Goal: Task Accomplishment & Management: Use online tool/utility

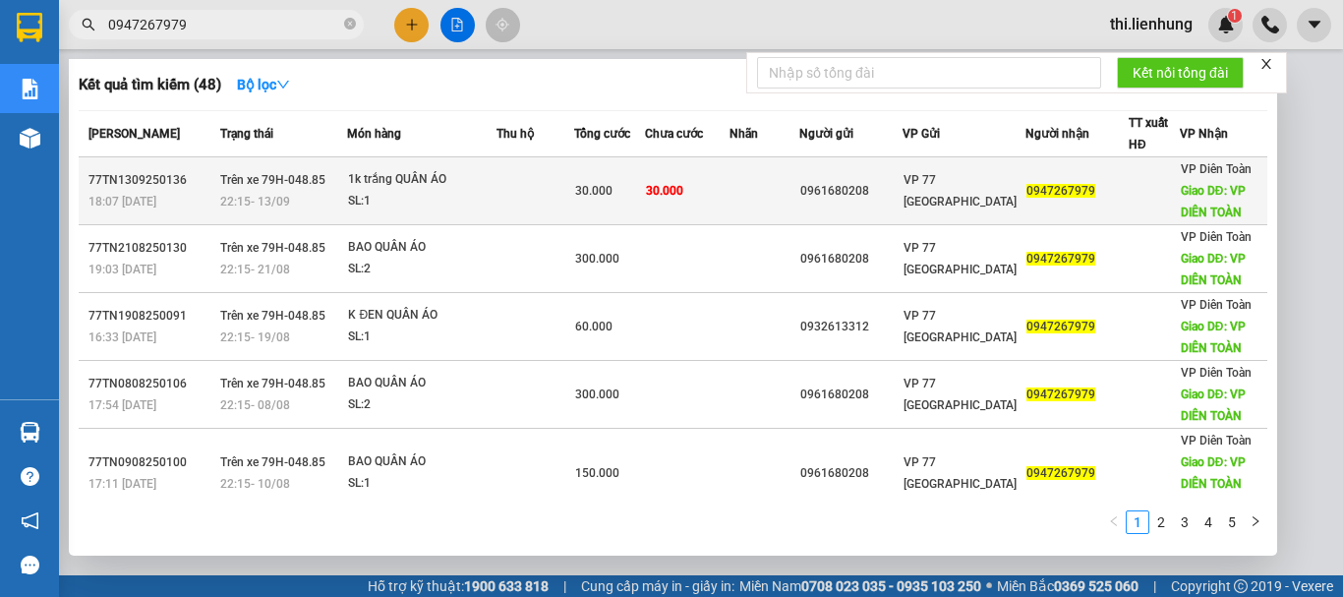
type input "0947267979"
click at [1030, 207] on td "0947267979" at bounding box center [1077, 191] width 104 height 68
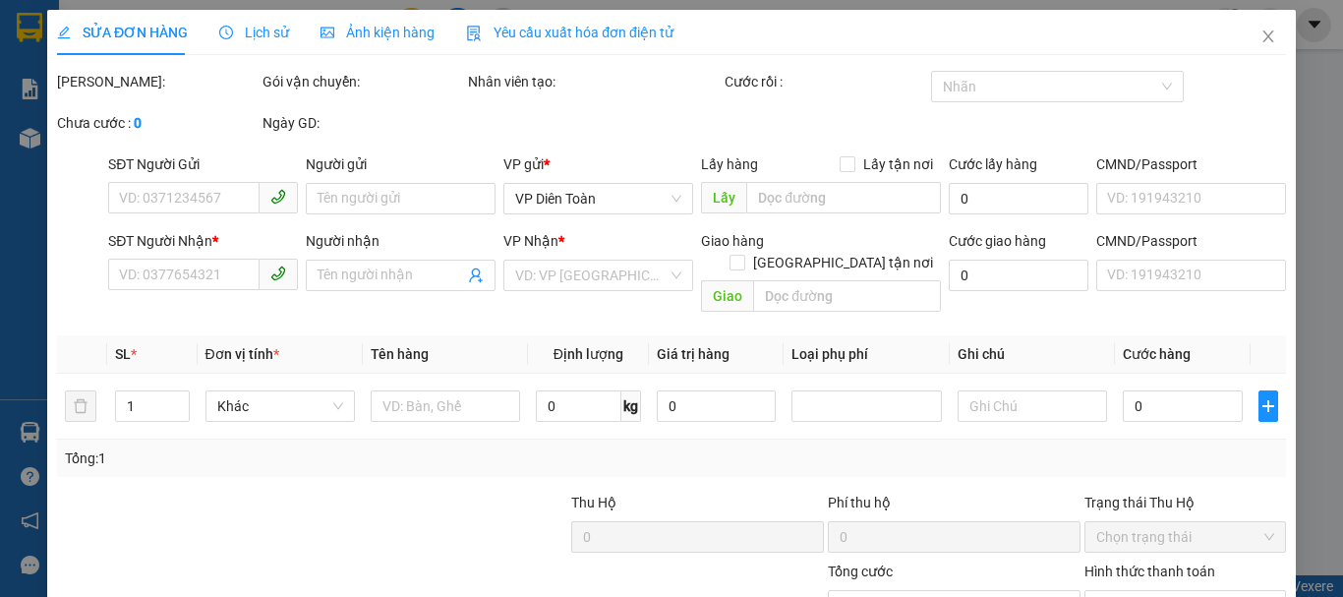
type input "0961680208"
type input "0947267979"
type input "VP DIÊN TOÀN"
type input "30.000"
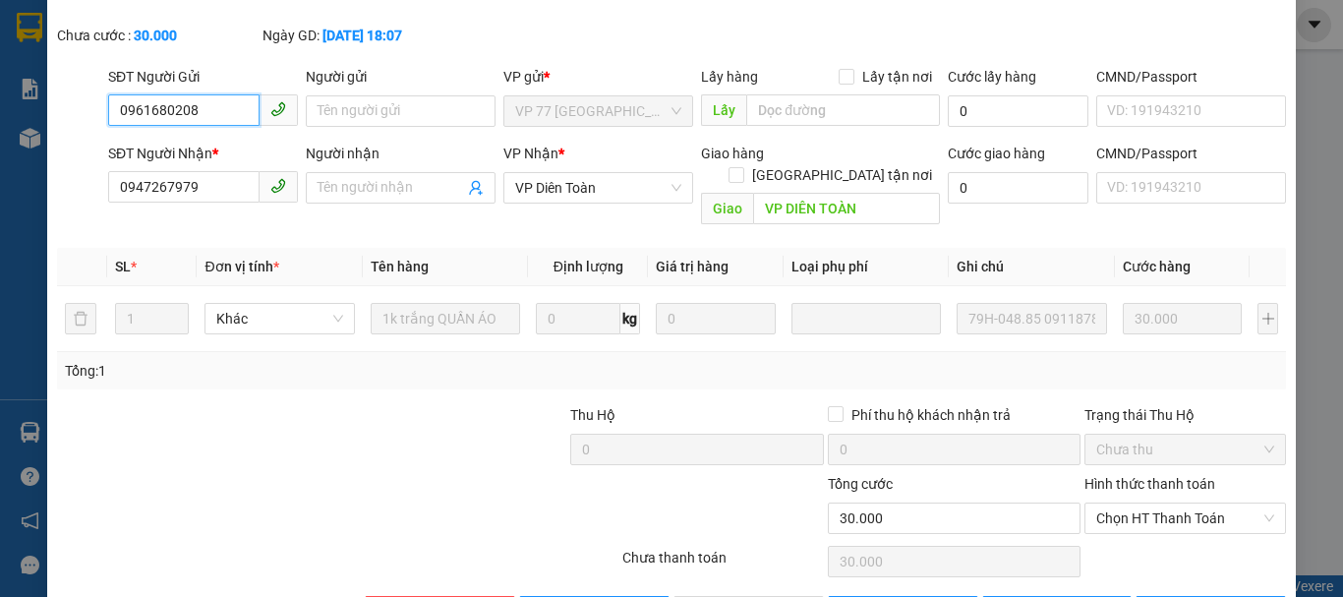
scroll to position [161, 0]
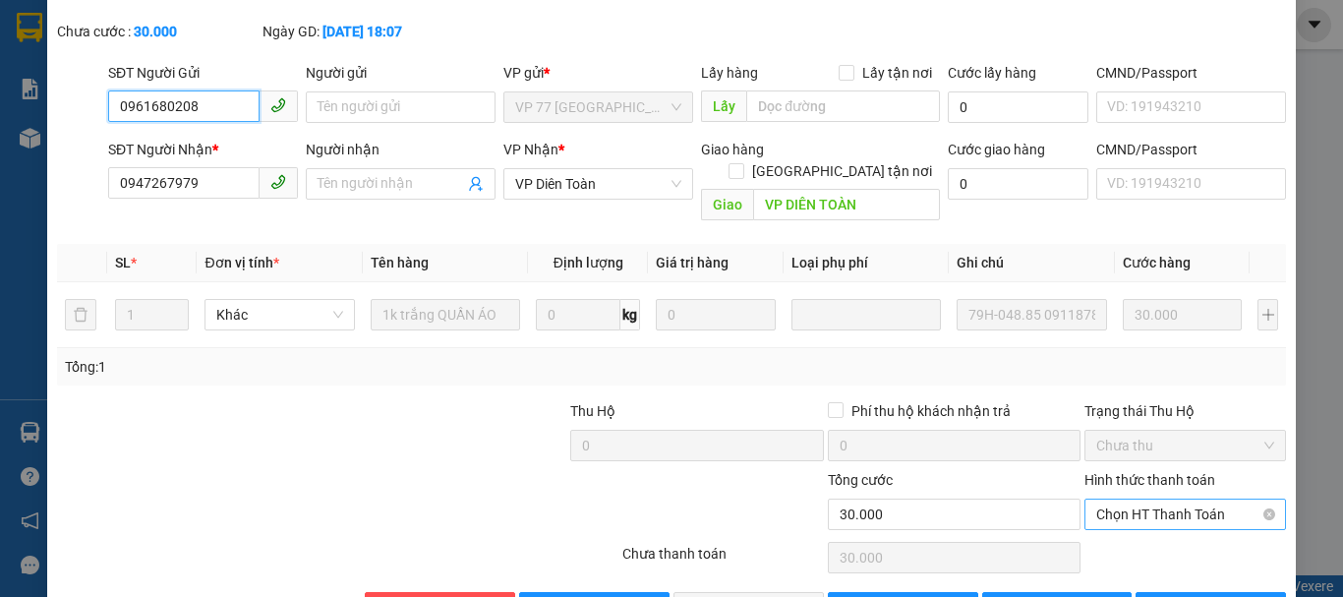
click at [1153, 499] on span "Chọn HT Thanh Toán" at bounding box center [1185, 513] width 178 height 29
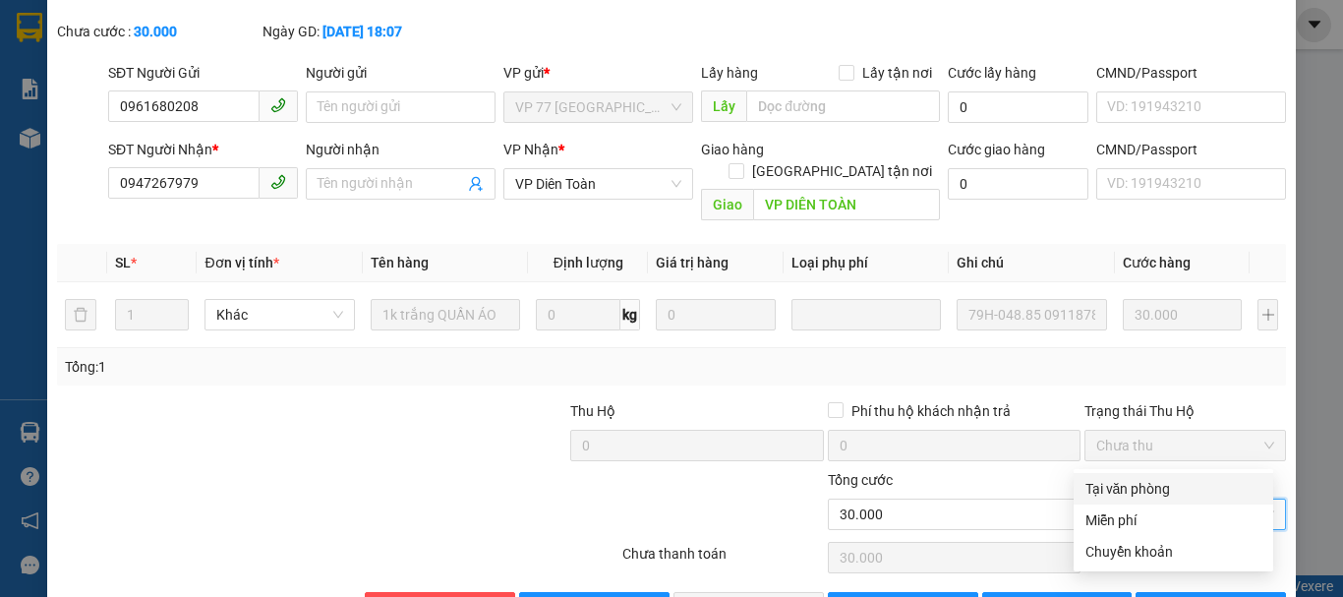
click at [1148, 490] on div "Tại văn phòng" at bounding box center [1173, 489] width 176 height 22
type input "0"
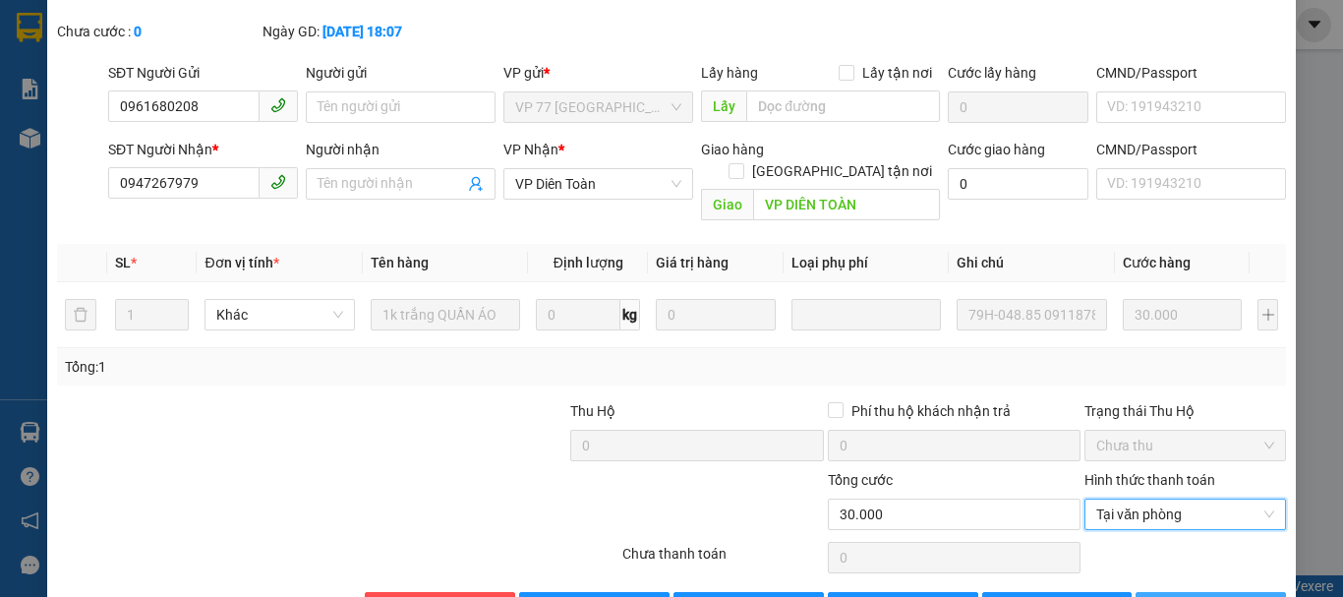
click at [1190, 596] on span "[PERSON_NAME] và In" at bounding box center [1242, 608] width 138 height 22
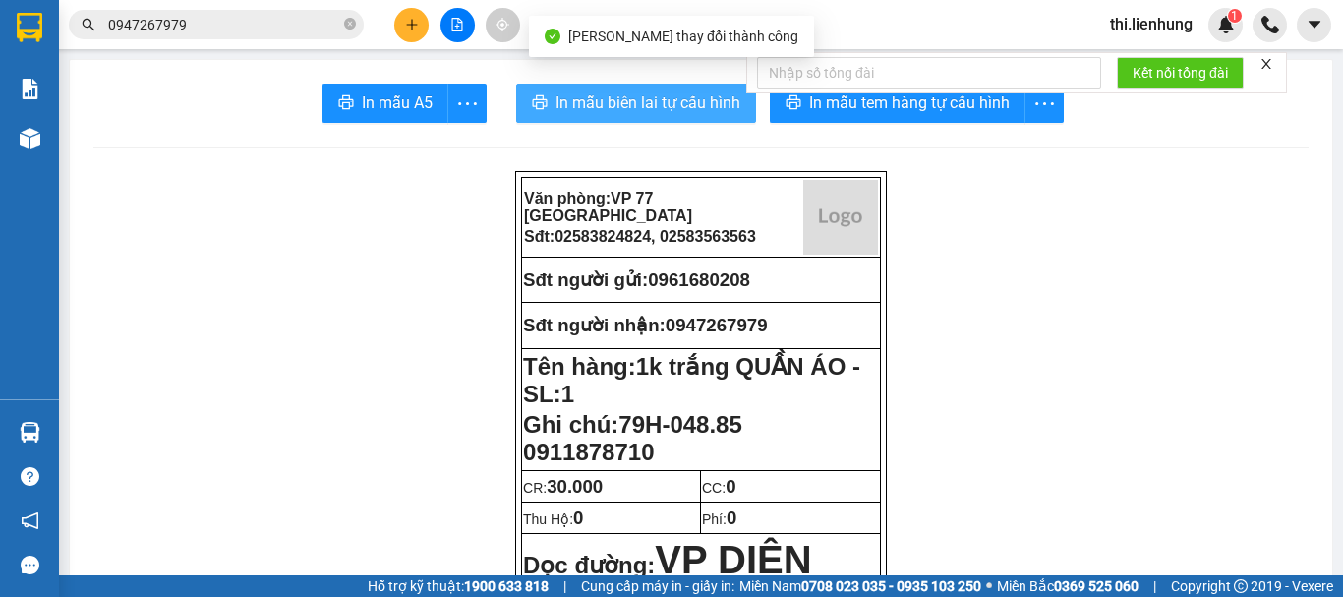
click at [688, 105] on span "In mẫu biên lai tự cấu hình" at bounding box center [647, 102] width 185 height 25
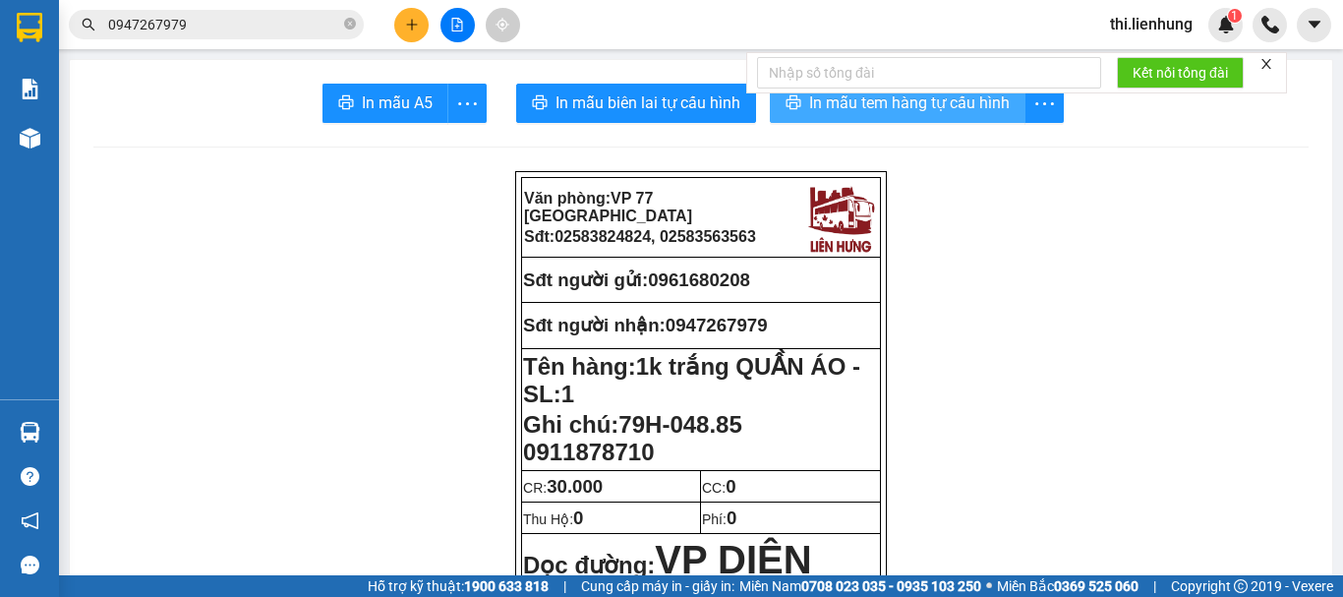
click at [791, 109] on icon "printer" at bounding box center [793, 102] width 16 height 16
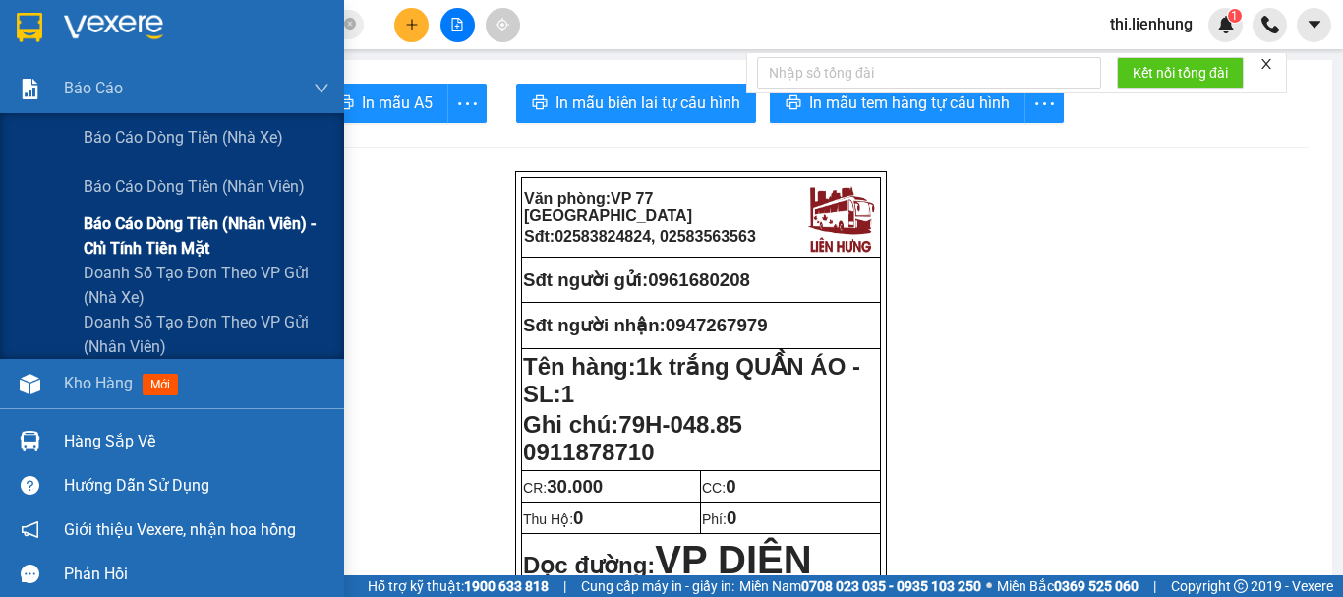
click at [185, 220] on span "Báo cáo dòng tiền (nhân viên) - chỉ tính tiền mặt" at bounding box center [207, 235] width 246 height 49
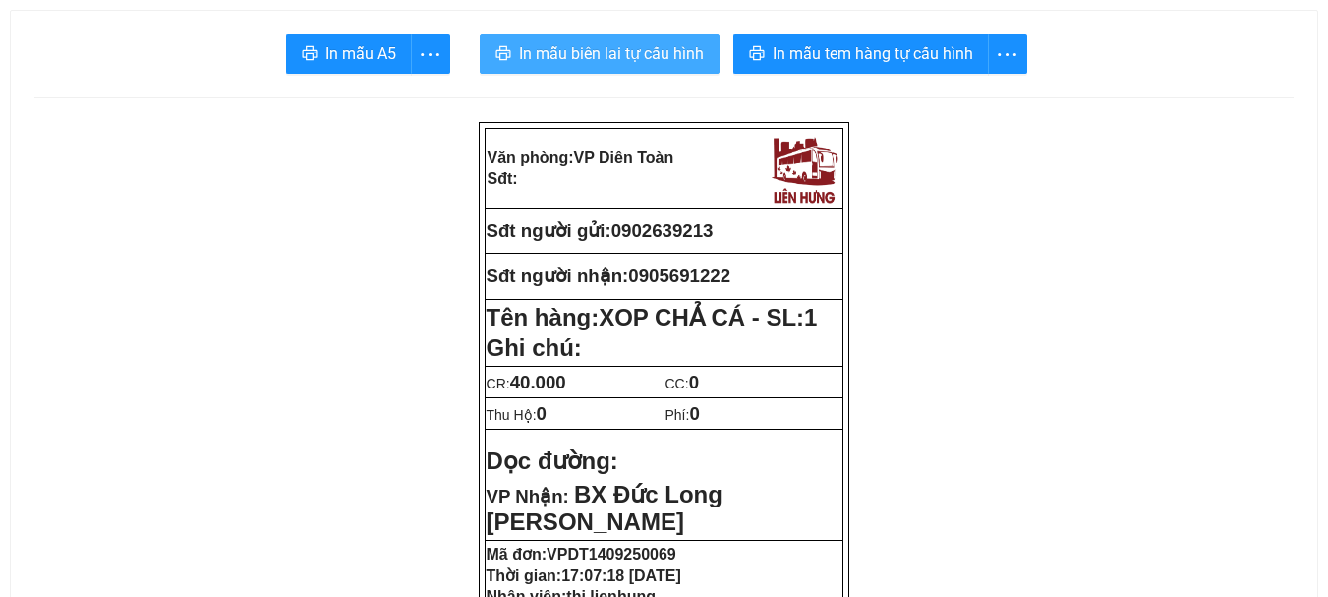
click at [598, 51] on span "In mẫu biên lai tự cấu hình" at bounding box center [611, 53] width 185 height 25
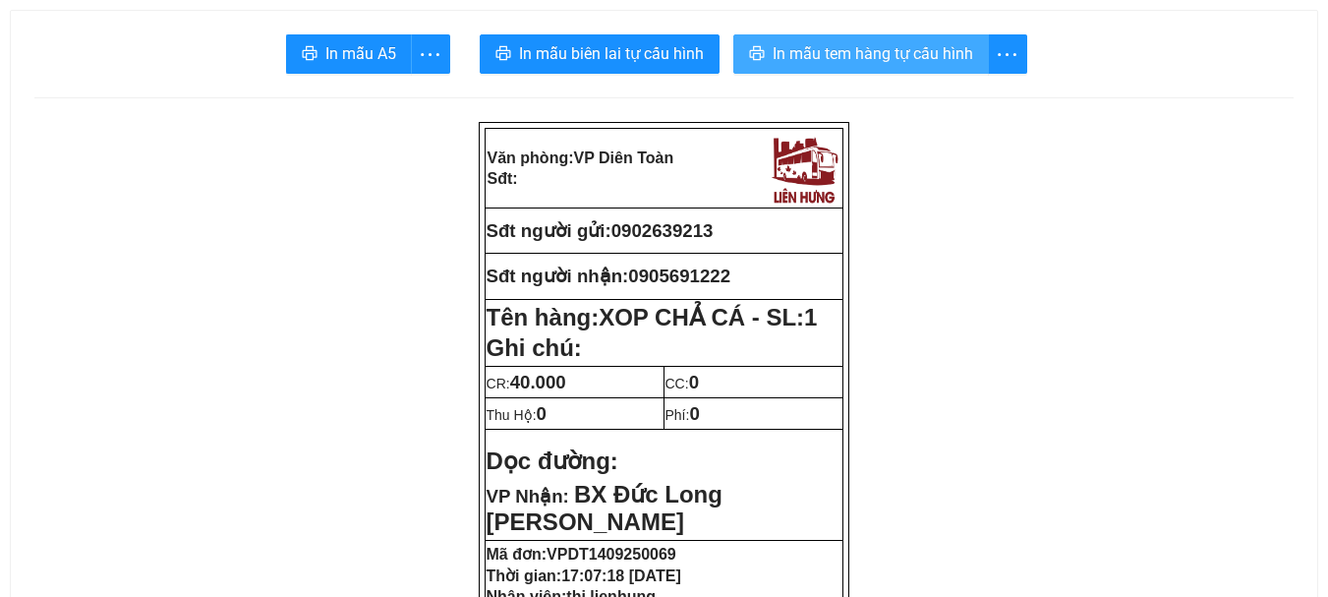
click at [789, 59] on span "In mẫu tem hàng tự cấu hình" at bounding box center [873, 53] width 201 height 25
click at [940, 52] on span "In mẫu tem hàng tự cấu hình" at bounding box center [873, 53] width 201 height 25
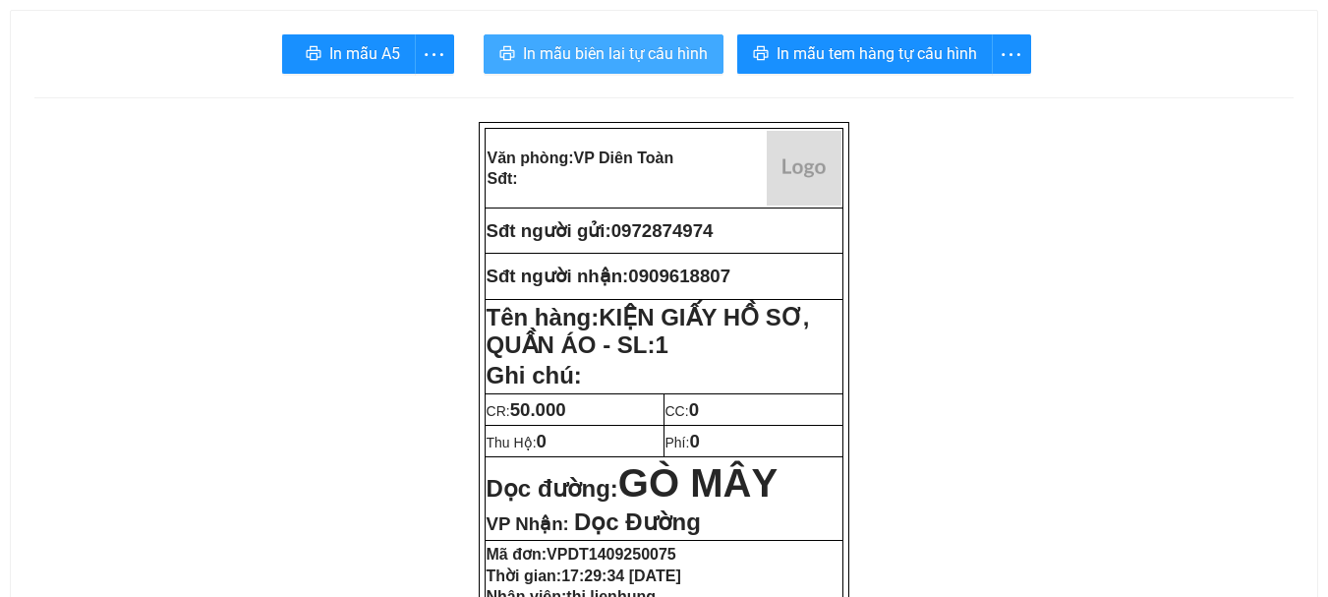
click at [611, 58] on span "In mẫu biên lai tự cấu hình" at bounding box center [615, 53] width 185 height 25
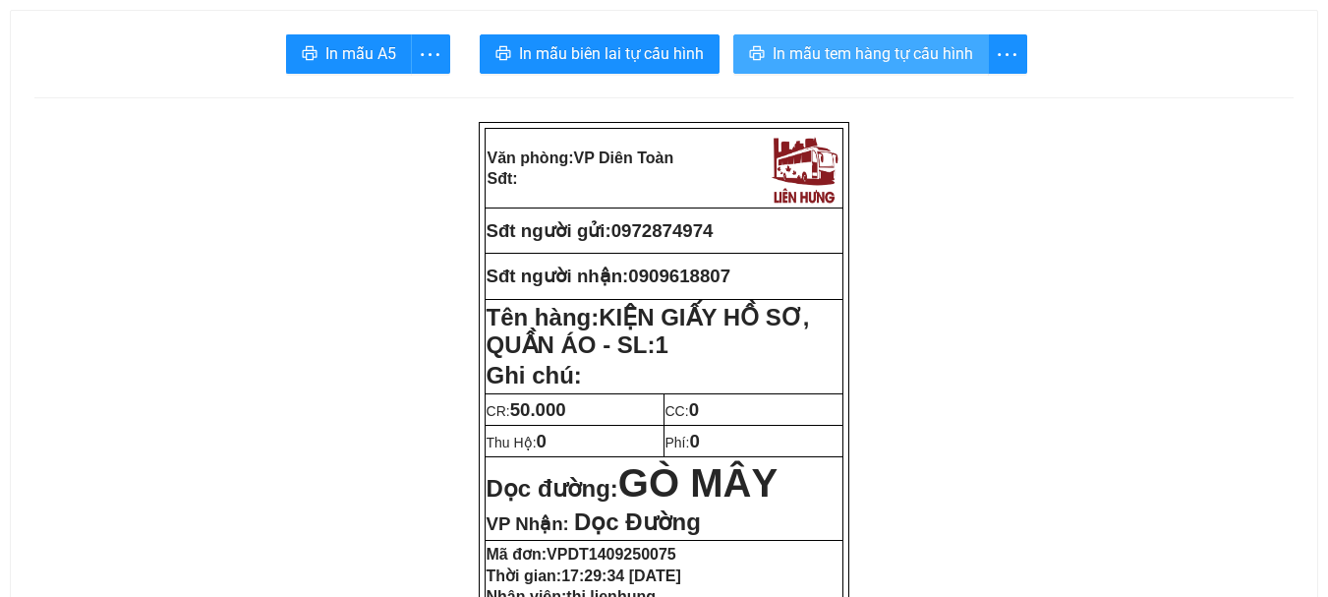
click at [842, 51] on span "In mẫu tem hàng tự cấu hình" at bounding box center [873, 53] width 201 height 25
